Goal: Task Accomplishment & Management: Use online tool/utility

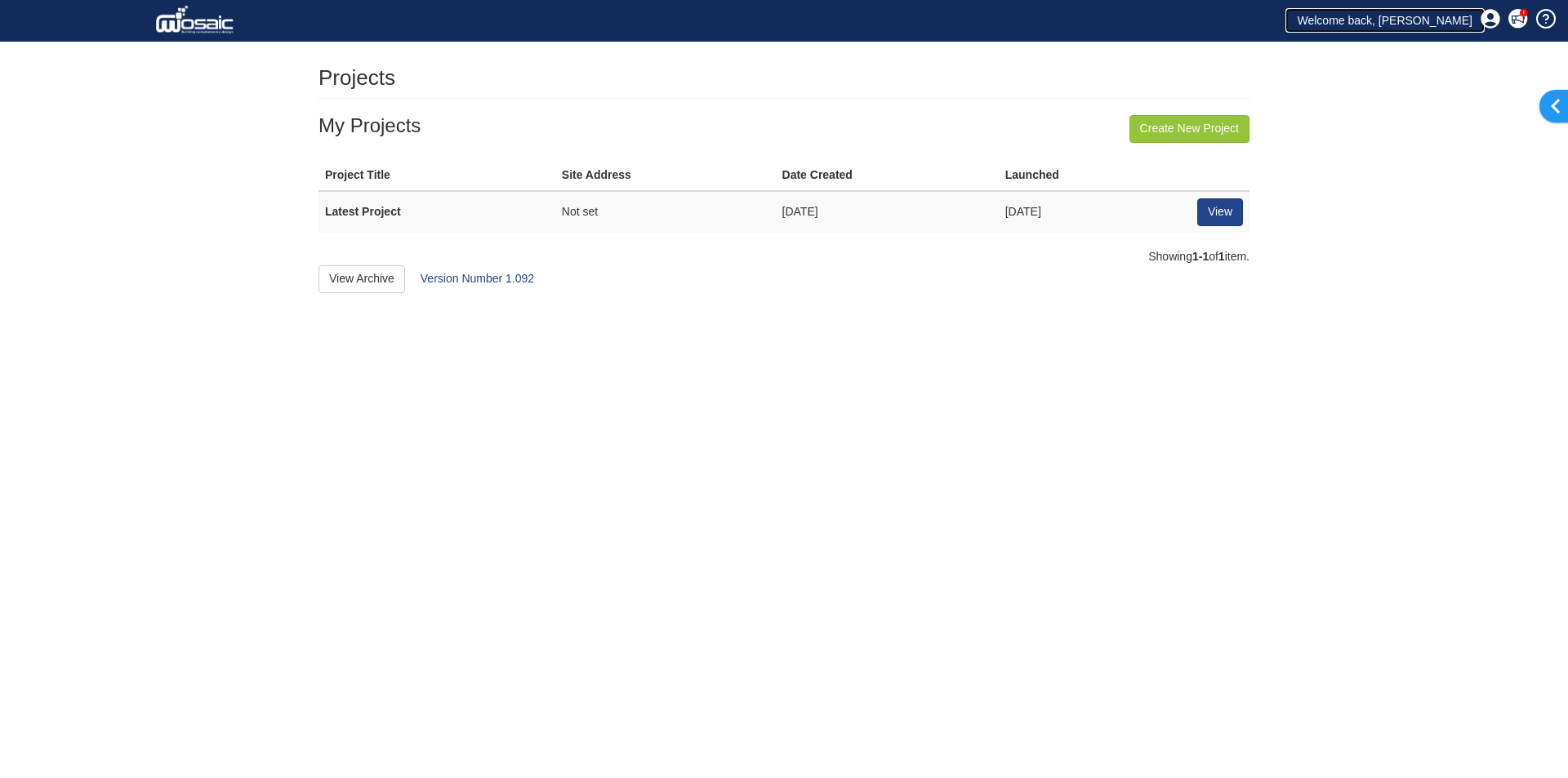
click at [1396, 23] on link "Welcome back, Alex" at bounding box center [1385, 21] width 199 height 25
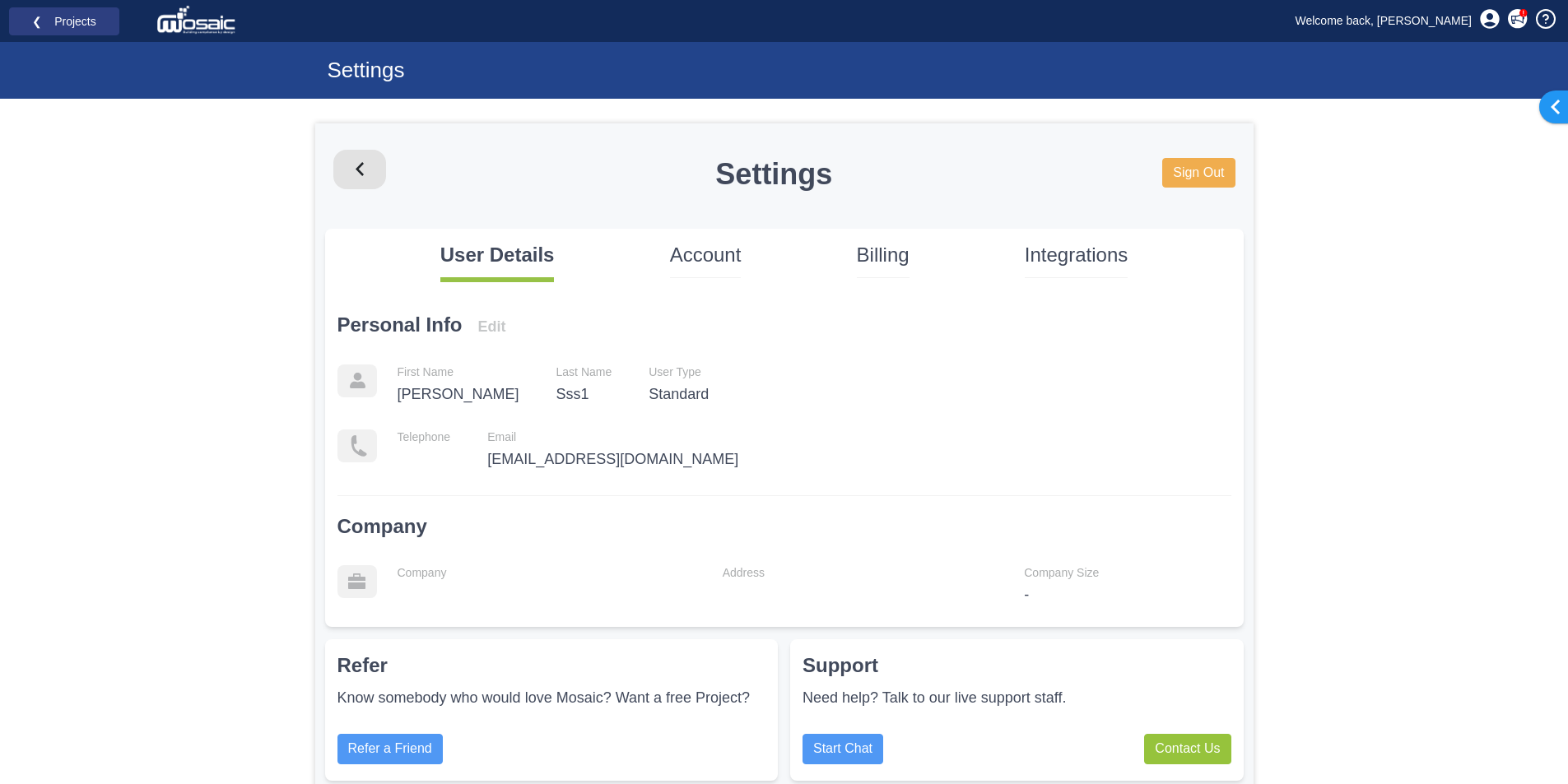
click at [1391, 414] on body "Toggle navigation ❮ Projects Welcome back, Alex Coming soon" at bounding box center [784, 412] width 1568 height 824
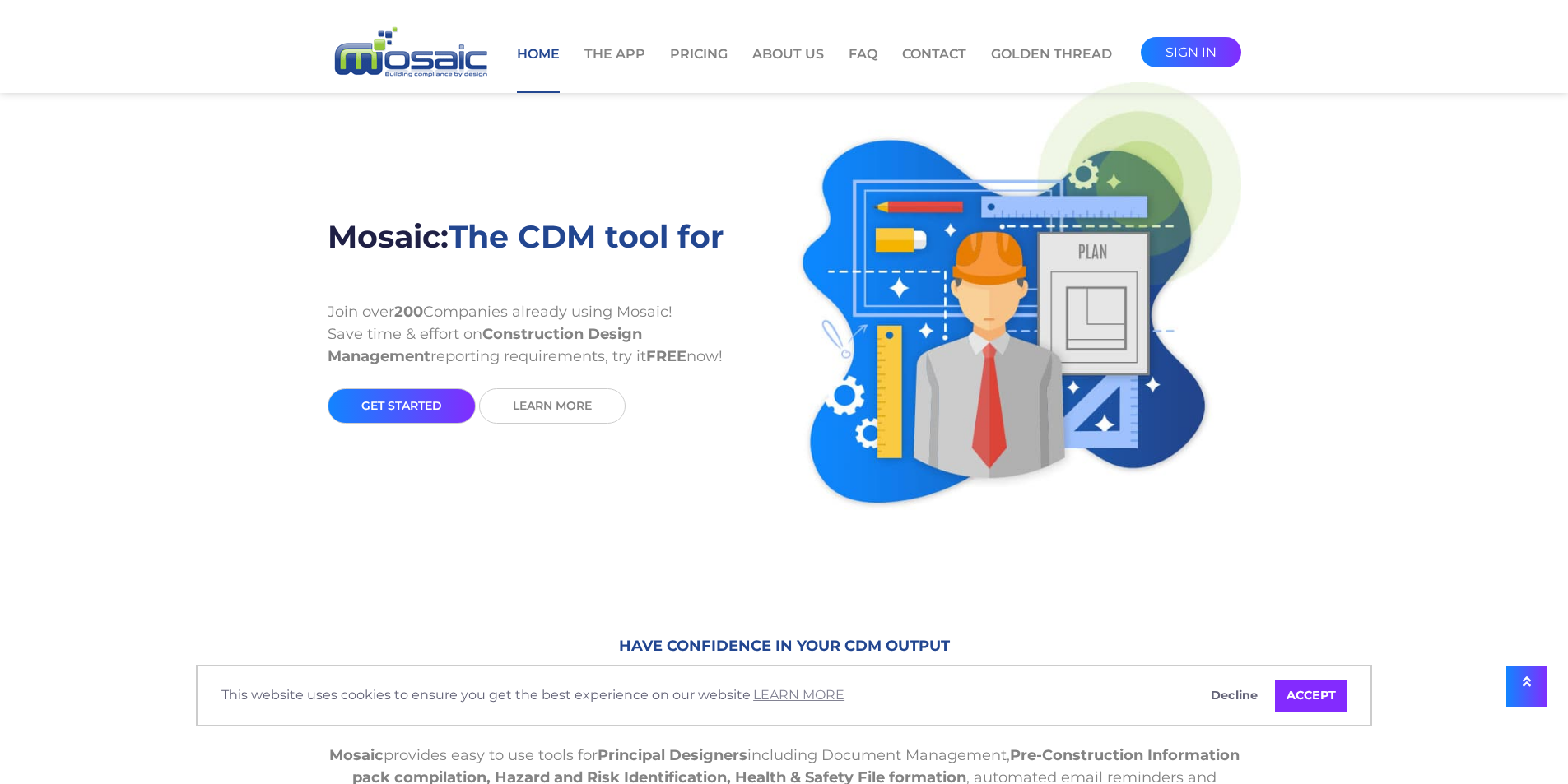
click at [315, 1] on nav "Home The App Pricing About Us FAQ Contact Golden Thread sign in" at bounding box center [784, 46] width 1568 height 93
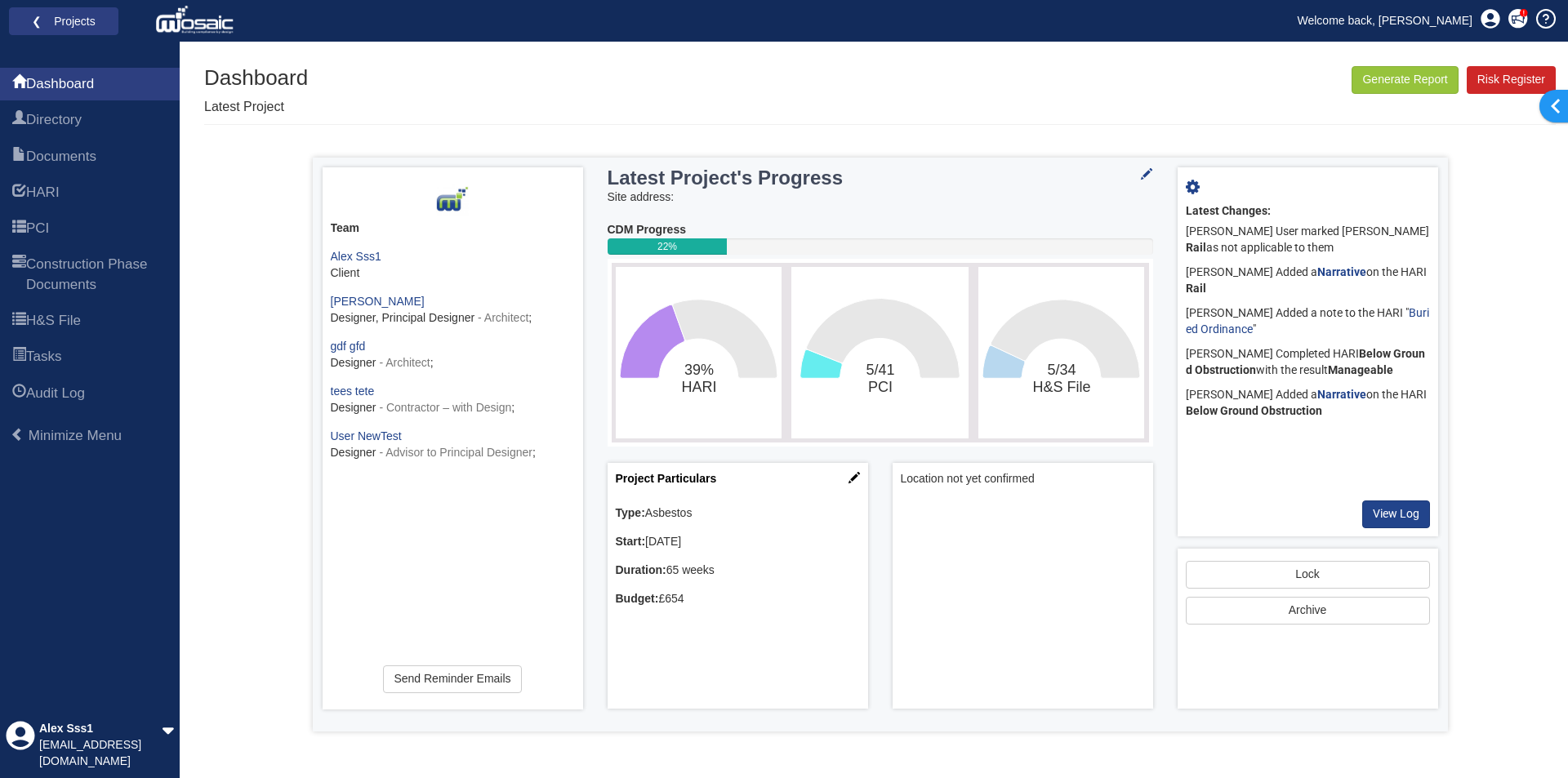
click at [217, 230] on div "Generate Report Show All HARI Select "Yes" for All Eliminated included or "No" …" at bounding box center [879, 399] width 1352 height 666
click at [59, 195] on span "HARI" at bounding box center [42, 192] width 33 height 19
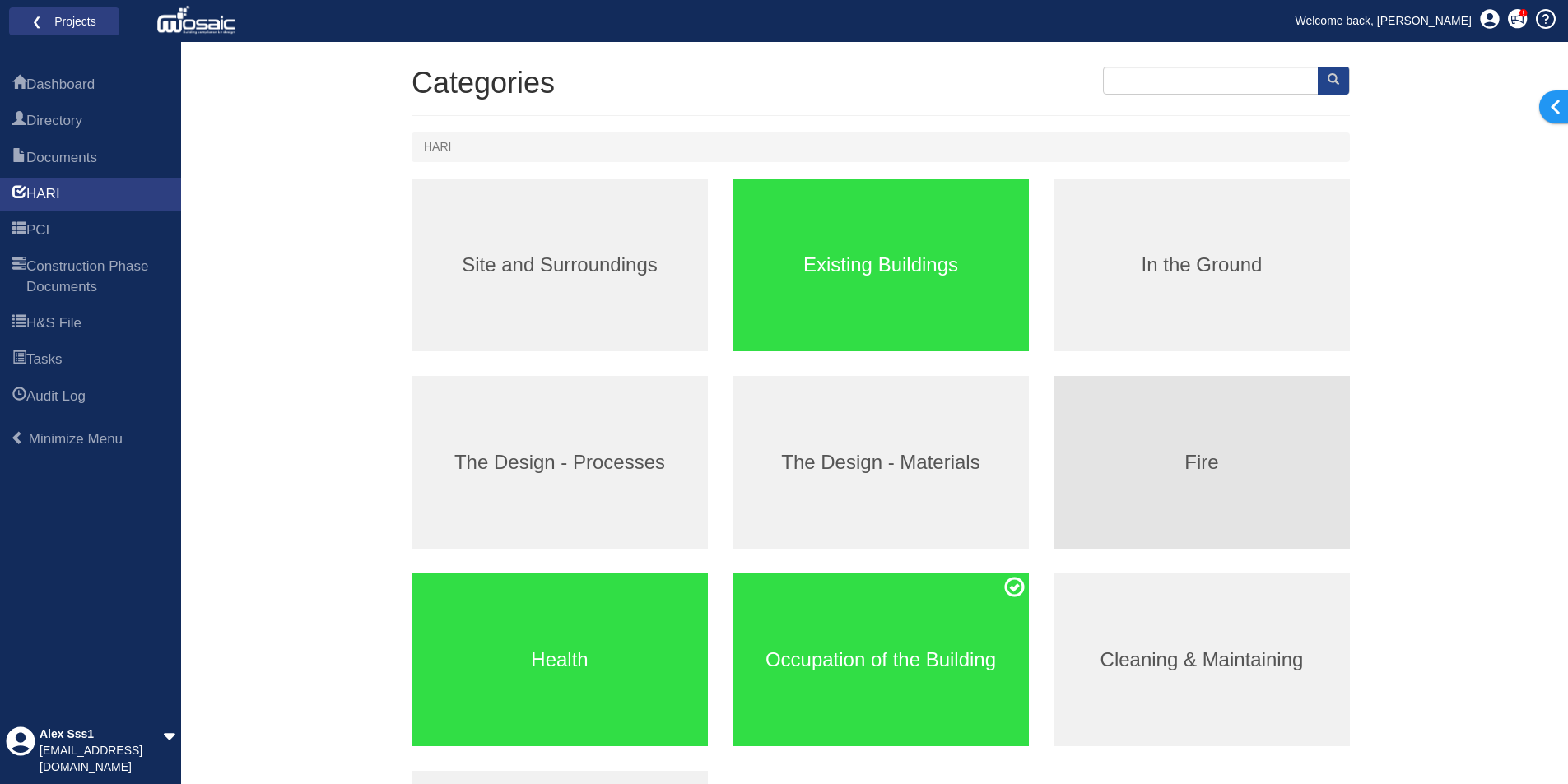
scroll to position [247, 0]
